Goal: Task Accomplishment & Management: Manage account settings

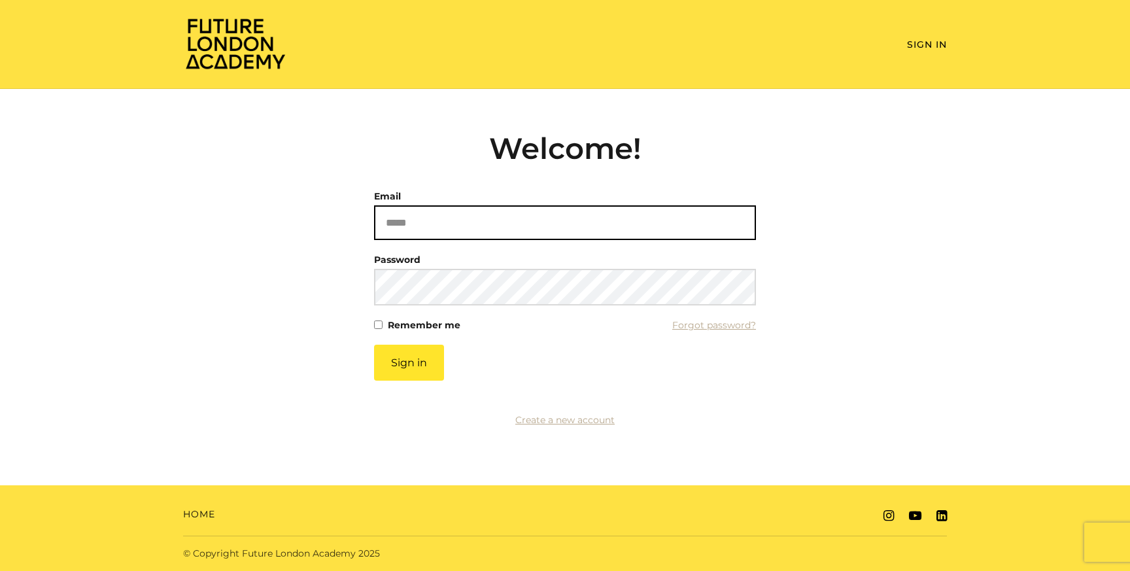
click at [477, 228] on input "Email" at bounding box center [565, 222] width 382 height 35
type input "**********"
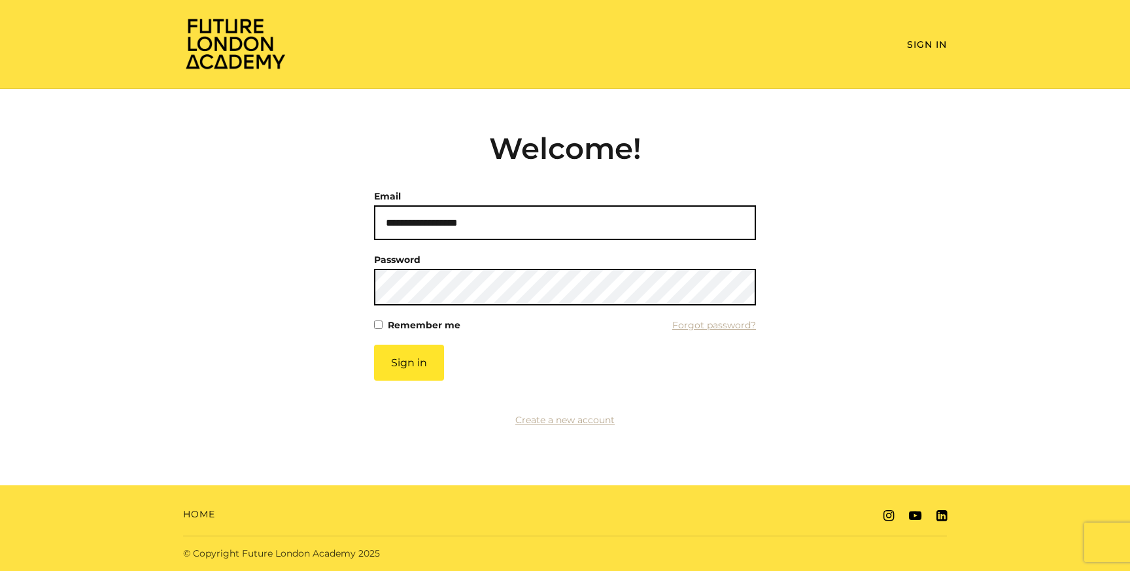
click at [374, 345] on button "Sign in" at bounding box center [409, 363] width 70 height 36
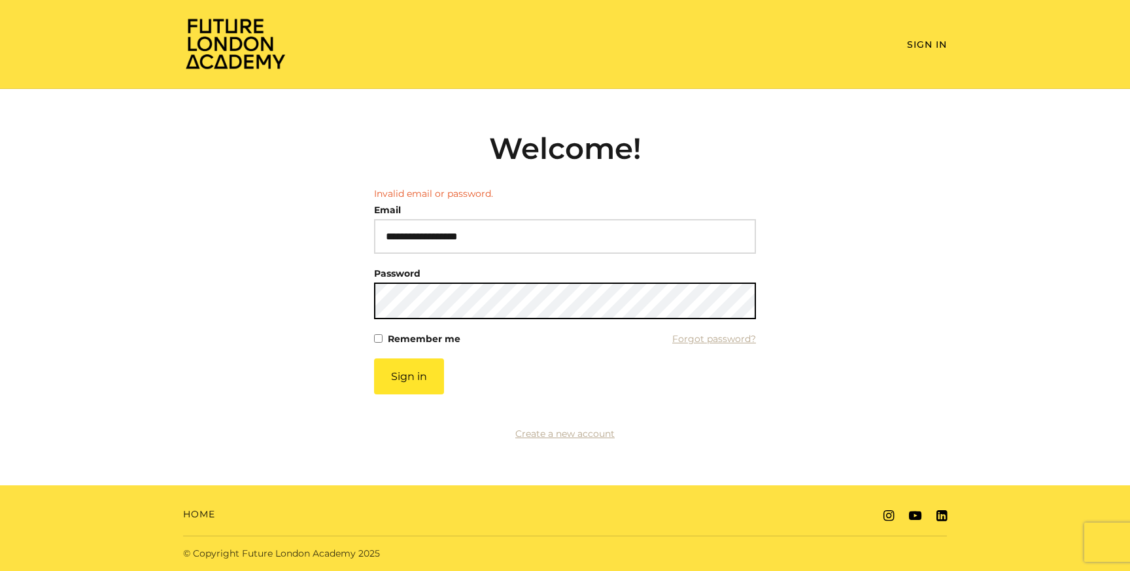
click at [374, 358] on button "Sign in" at bounding box center [409, 376] width 70 height 36
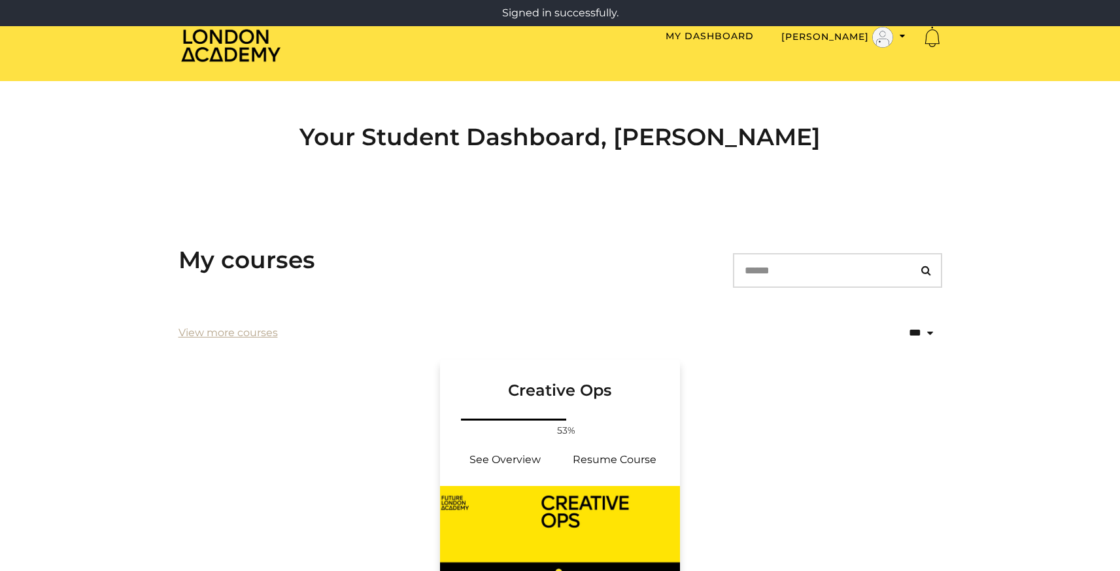
scroll to position [27, 0]
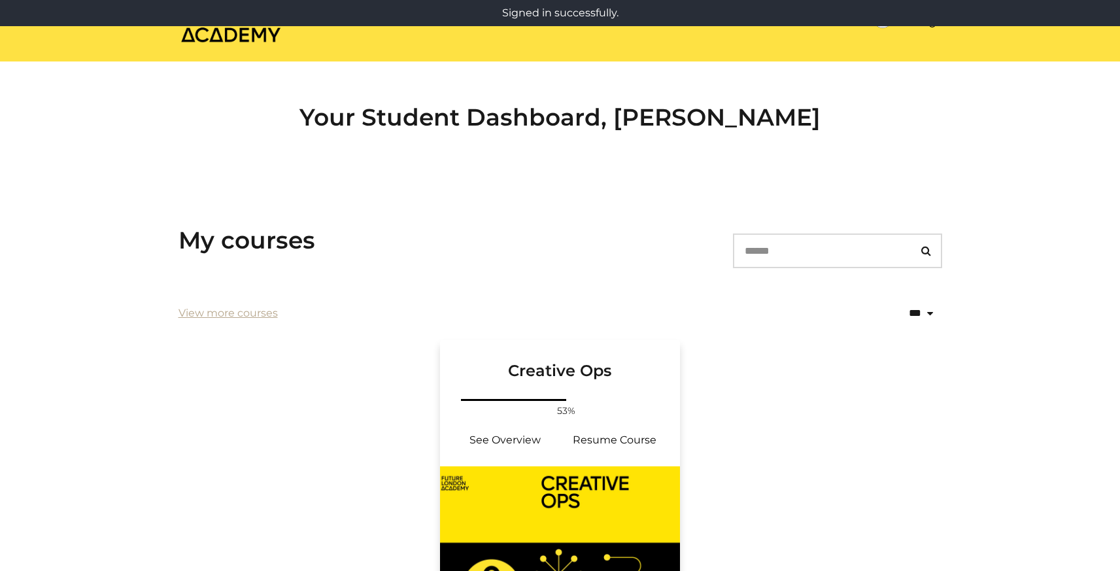
click at [562, 385] on link "Creative Ops" at bounding box center [560, 368] width 241 height 56
